Goal: Communication & Community: Answer question/provide support

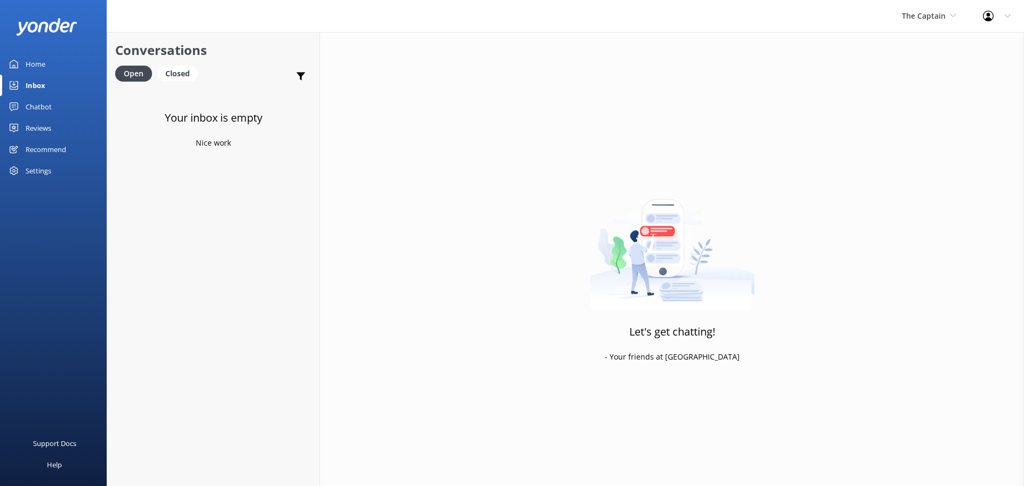
click at [53, 91] on link "Inbox" at bounding box center [53, 85] width 107 height 21
click at [912, 18] on span "The Captain" at bounding box center [924, 16] width 44 height 10
click at [930, 40] on link "De [GEOGRAPHIC_DATA]" at bounding box center [942, 45] width 107 height 26
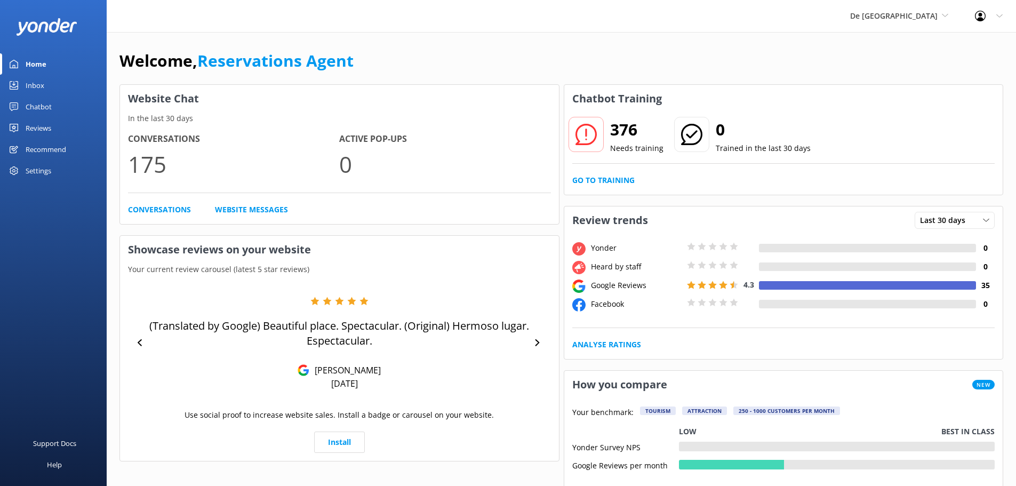
drag, startPoint x: 33, startPoint y: 76, endPoint x: 36, endPoint y: 81, distance: 6.2
click at [33, 76] on div "Inbox" at bounding box center [35, 85] width 19 height 21
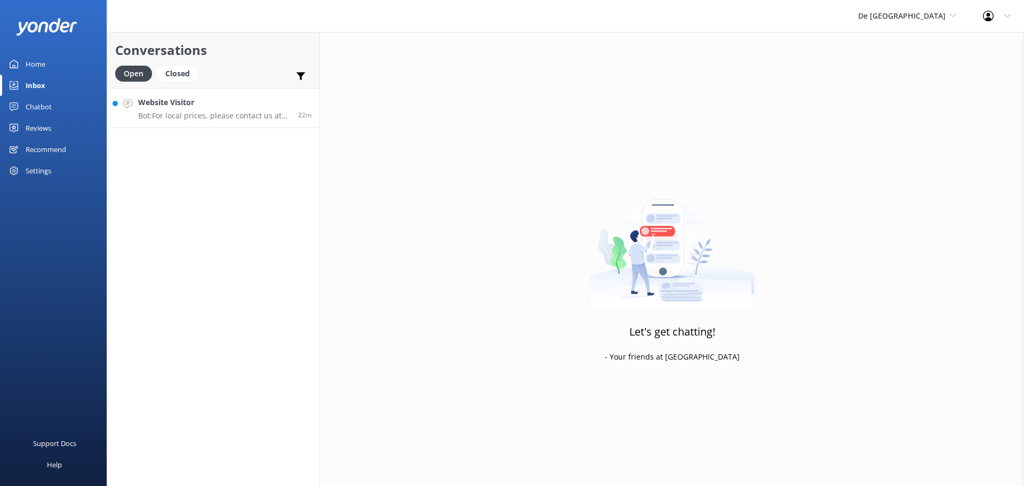
click at [229, 106] on h4 "Website Visitor" at bounding box center [214, 103] width 152 height 12
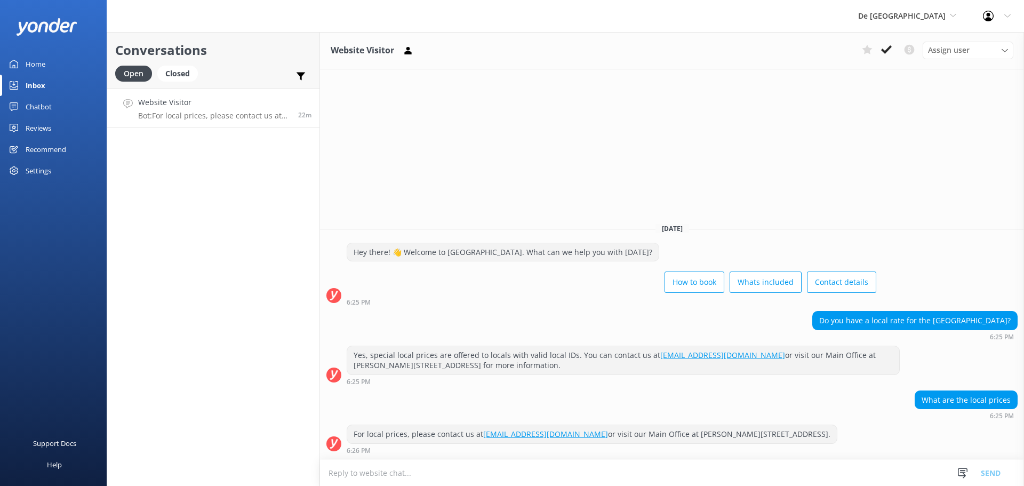
click at [456, 480] on textarea at bounding box center [672, 473] width 704 height 26
type textarea "local prices are $109 for adult and kids from 3-9 are $89"
click at [1002, 465] on button "Send" at bounding box center [991, 472] width 40 height 27
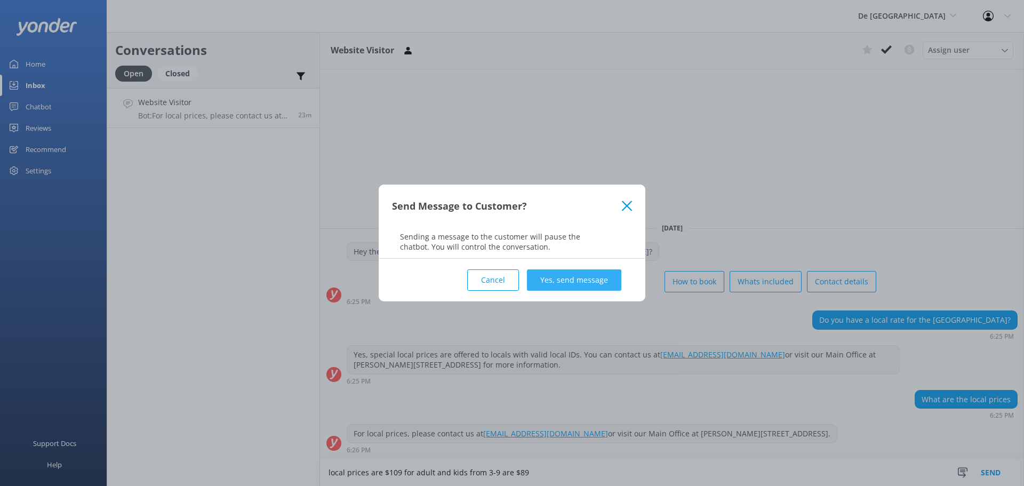
click at [596, 283] on button "Yes, send message" at bounding box center [574, 279] width 94 height 21
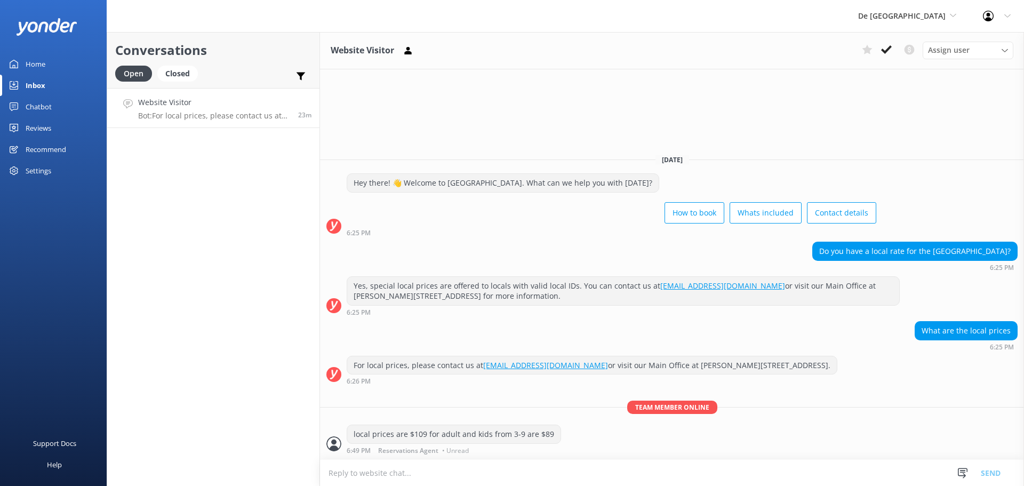
click at [885, 53] on icon at bounding box center [886, 49] width 11 height 11
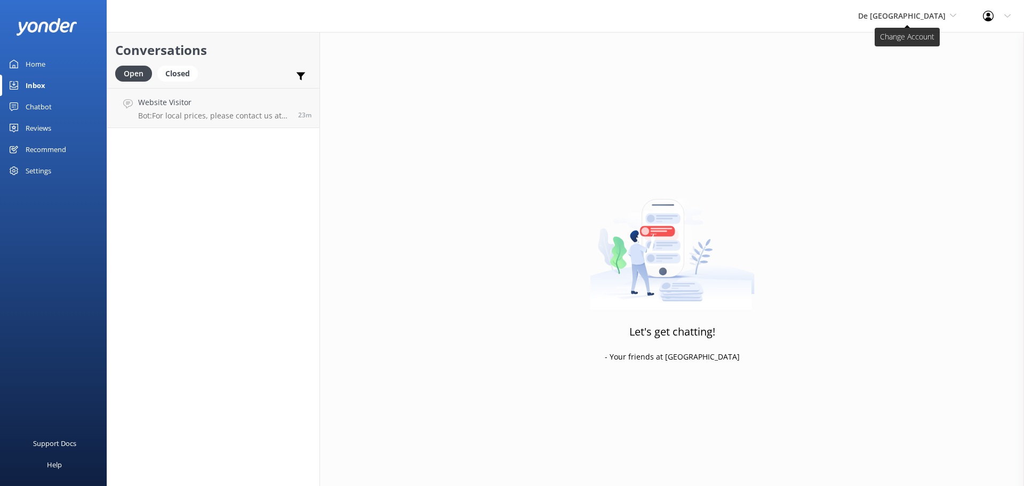
click at [934, 17] on span "De [GEOGRAPHIC_DATA]" at bounding box center [902, 16] width 88 height 10
click at [919, 50] on link "De [GEOGRAPHIC_DATA]" at bounding box center [898, 45] width 107 height 26
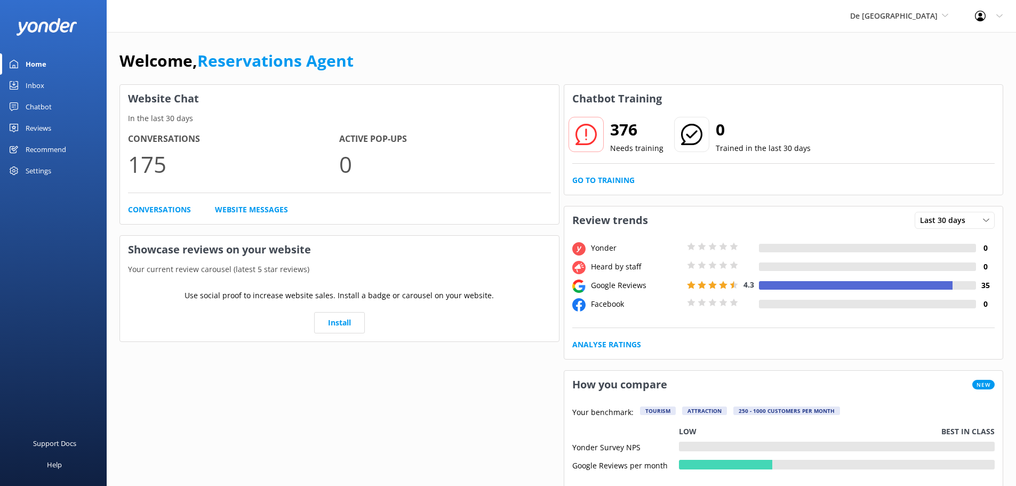
click at [44, 81] on link "Inbox" at bounding box center [53, 85] width 107 height 21
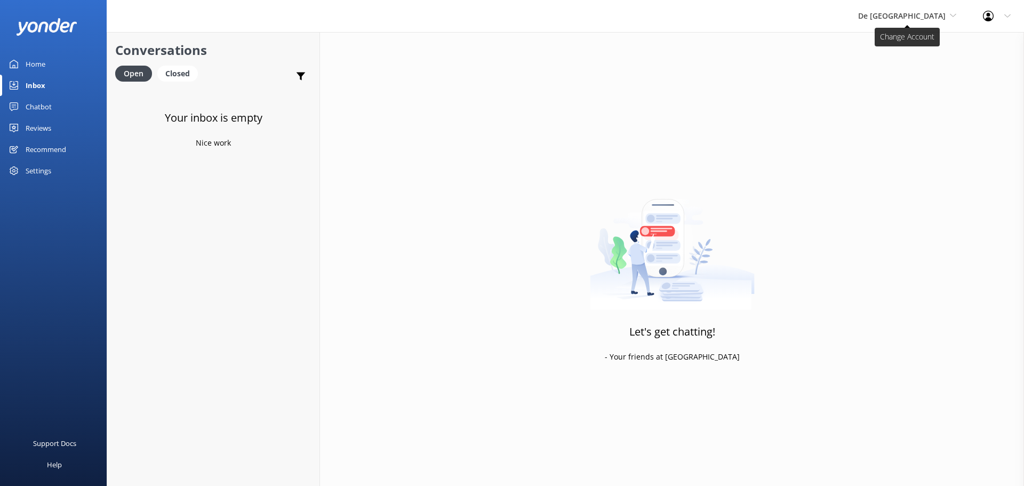
click at [902, 11] on span "De [GEOGRAPHIC_DATA]" at bounding box center [902, 16] width 88 height 10
click at [918, 73] on link "Aruba's Activities Expert" at bounding box center [898, 71] width 107 height 26
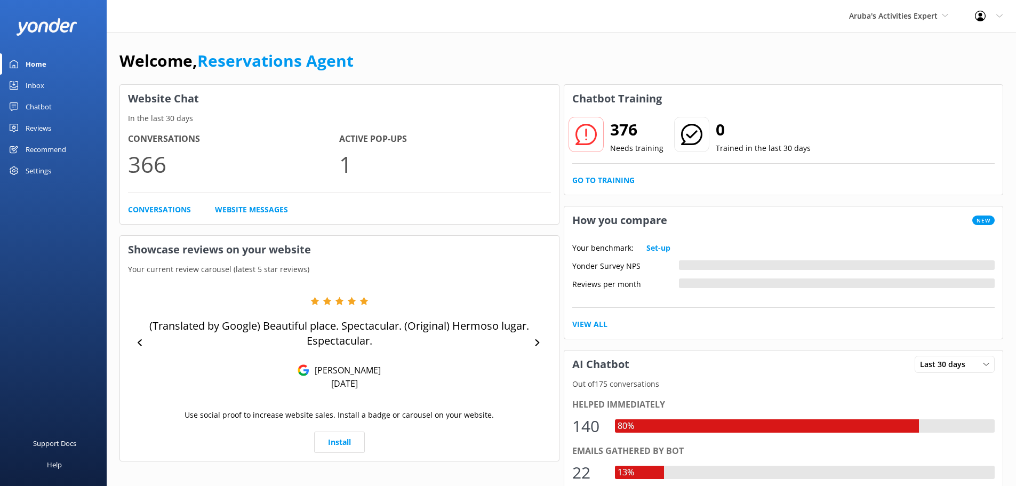
click at [42, 85] on div "Inbox" at bounding box center [35, 85] width 19 height 21
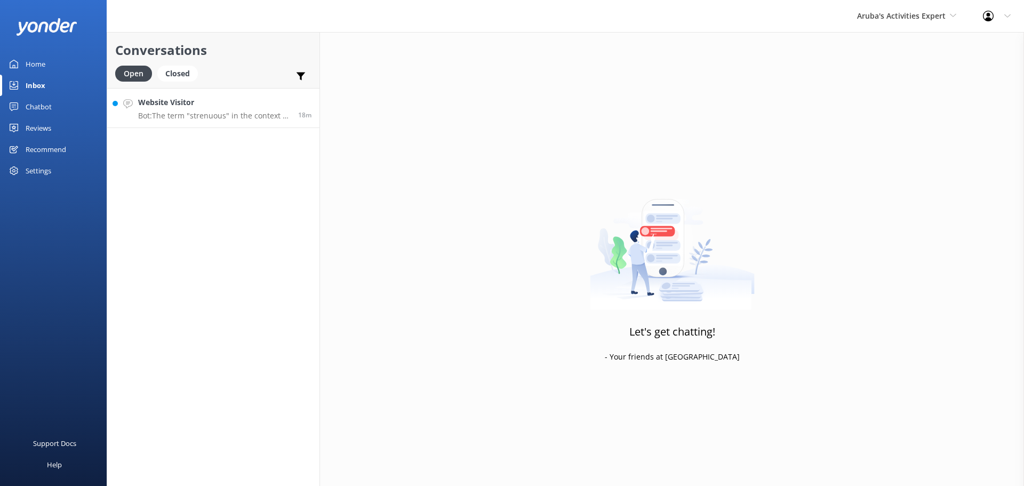
click at [198, 89] on link "Website Visitor Bot: The term "strenuous" in the context of our Jeep tours typi…" at bounding box center [213, 108] width 212 height 40
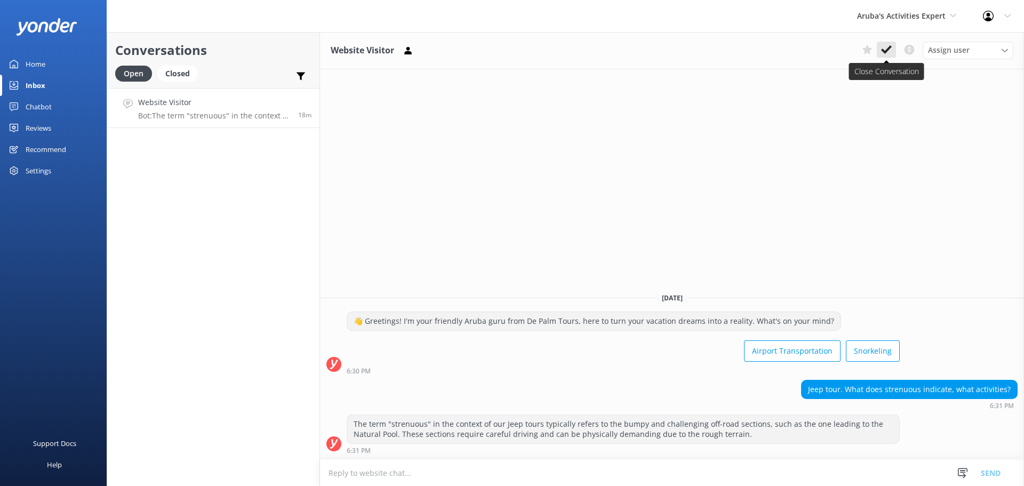
click at [887, 49] on icon at bounding box center [886, 49] width 11 height 11
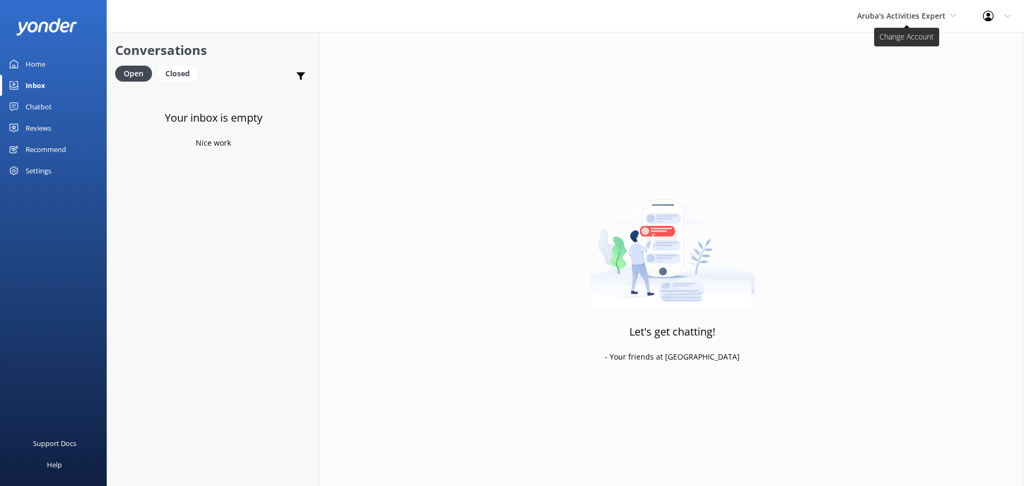
click at [885, 16] on span "Aruba's Activities Expert" at bounding box center [901, 16] width 89 height 10
click at [891, 85] on link "The Captain" at bounding box center [897, 96] width 107 height 26
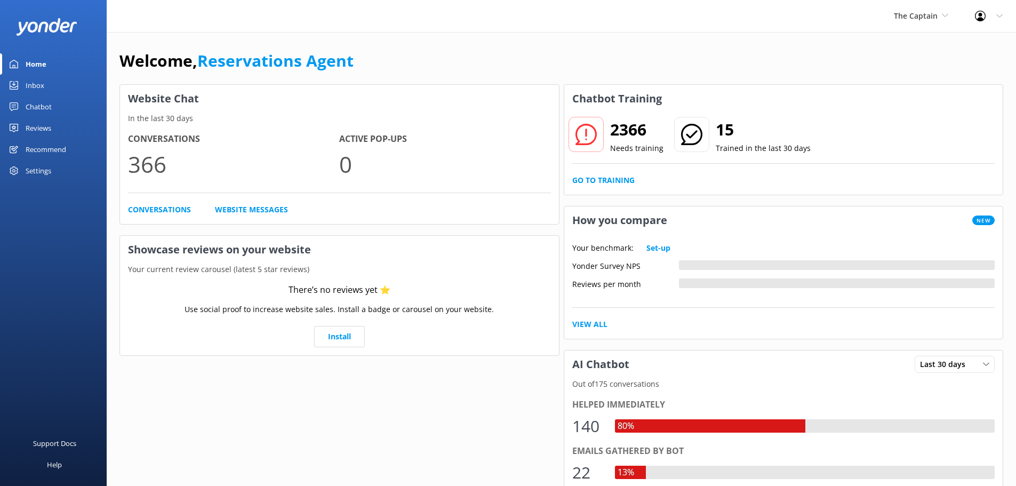
click at [36, 78] on div "Inbox" at bounding box center [35, 85] width 19 height 21
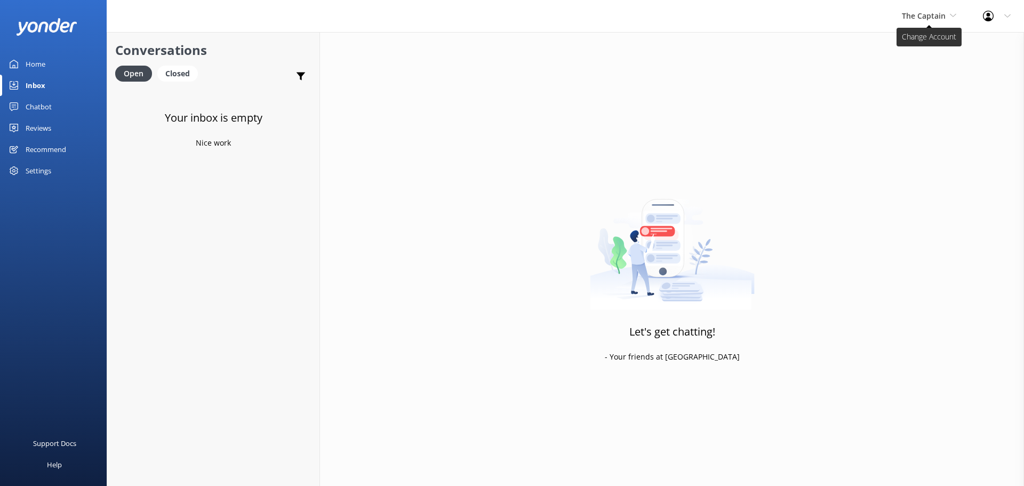
click at [907, 15] on span "The Captain" at bounding box center [924, 16] width 44 height 10
click at [922, 43] on link "De [GEOGRAPHIC_DATA]" at bounding box center [942, 45] width 107 height 26
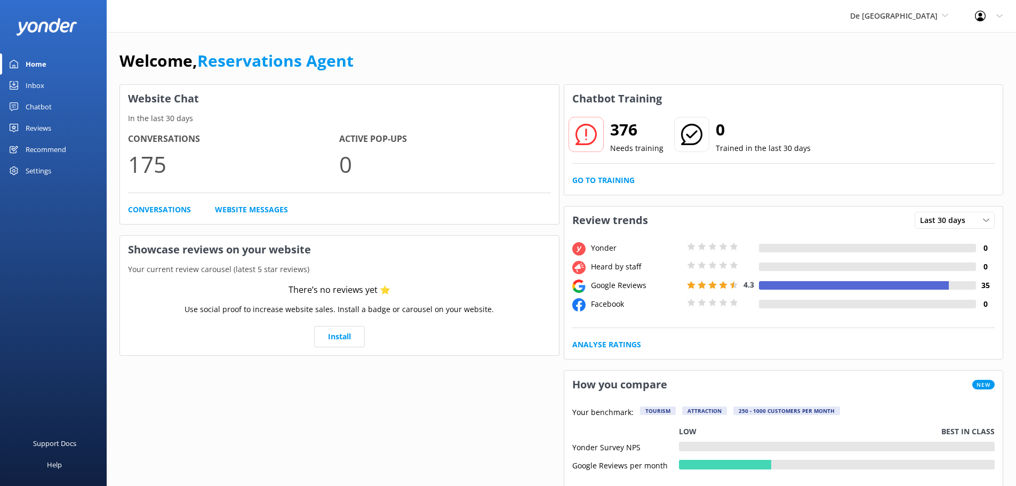
click at [44, 84] on div "Inbox" at bounding box center [35, 85] width 19 height 21
